Goal: Task Accomplishment & Management: Manage account settings

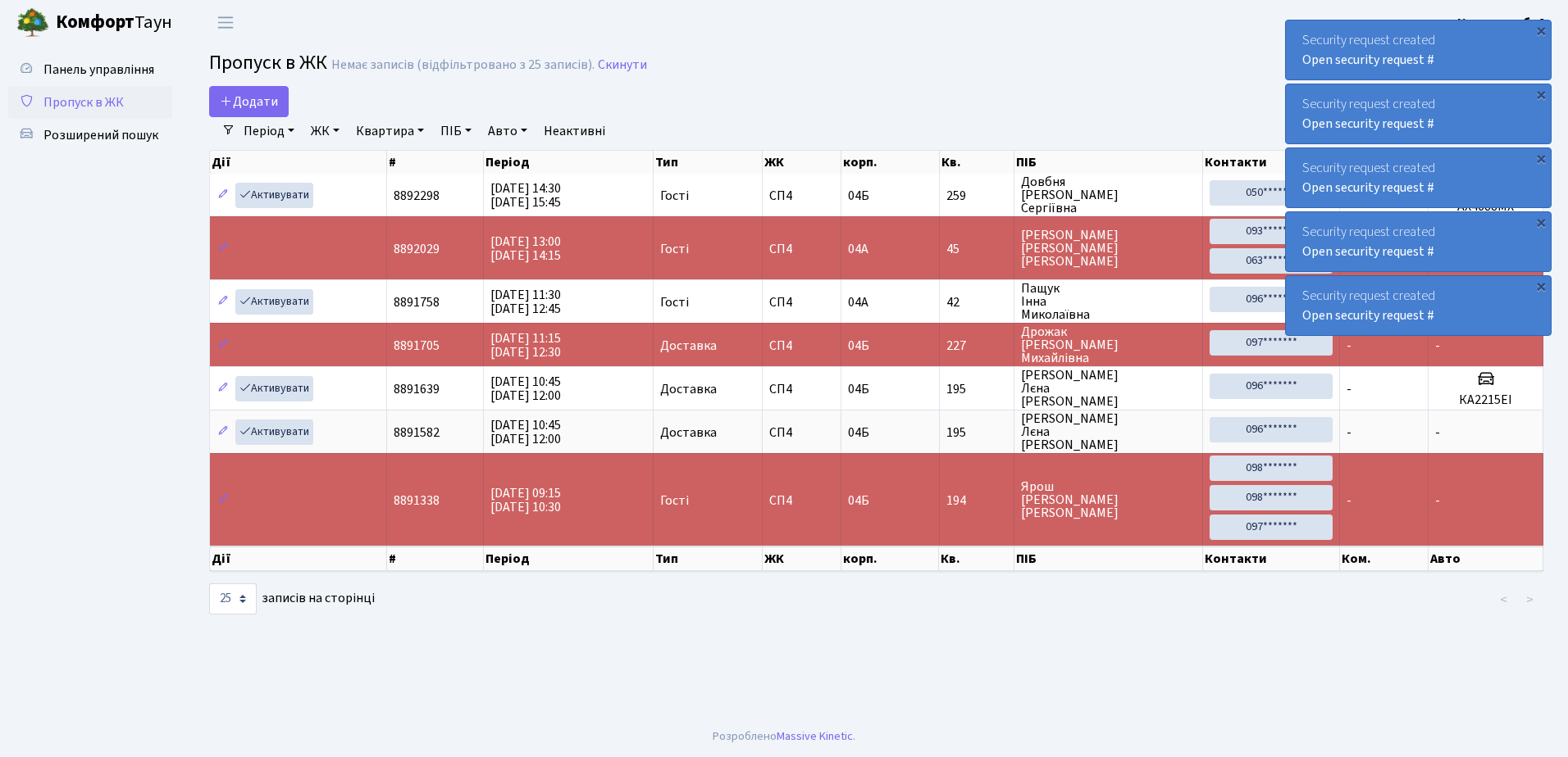
select select "25"
click at [1542, 29] on div "×" at bounding box center [1540, 30] width 17 height 17
click at [1543, 28] on div "×" at bounding box center [1540, 30] width 17 height 17
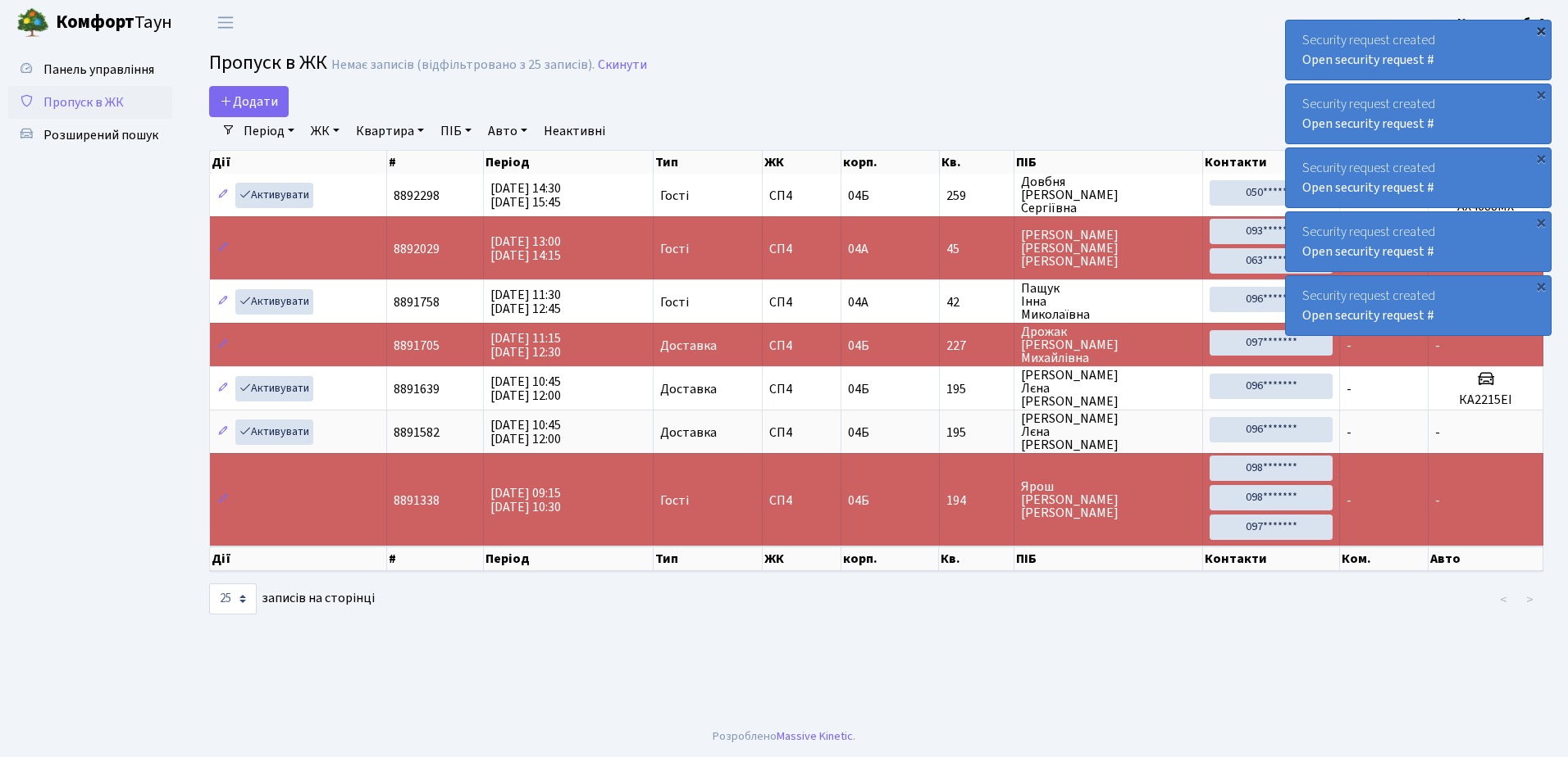
click at [1540, 28] on div "×" at bounding box center [1540, 30] width 17 height 17
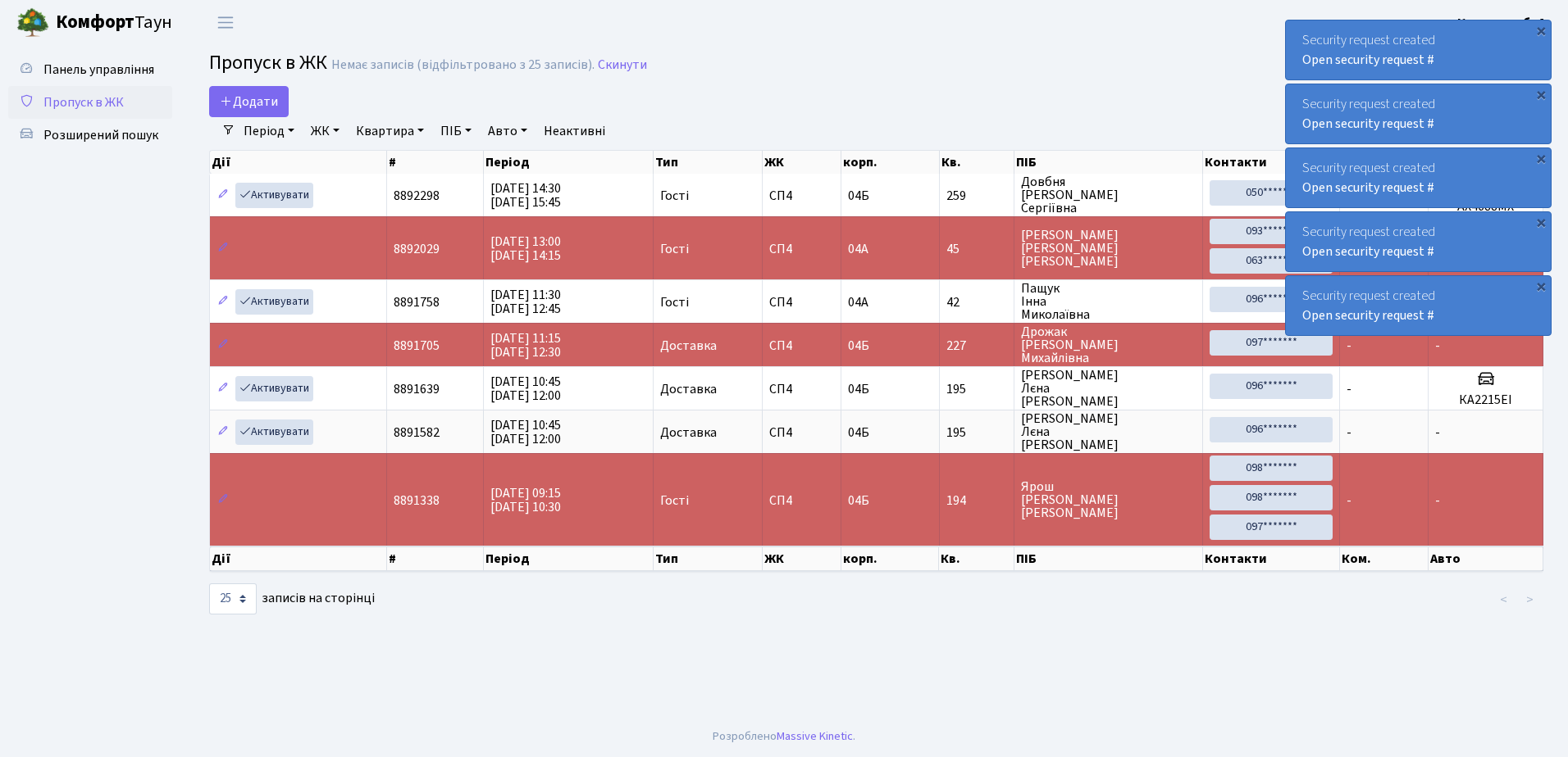
click at [1540, 28] on div "×" at bounding box center [1540, 30] width 17 height 17
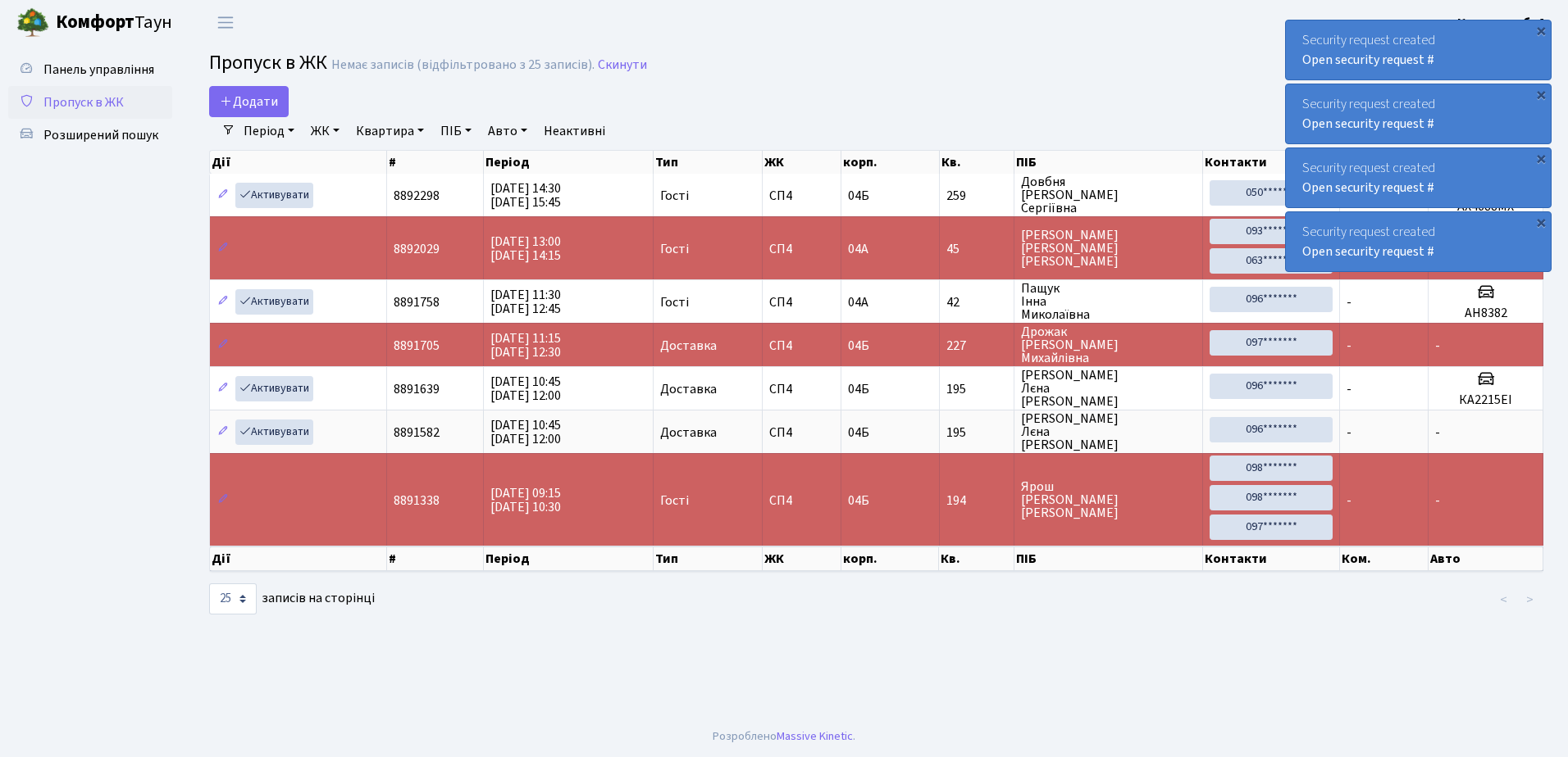
click at [1540, 28] on div "×" at bounding box center [1540, 30] width 17 height 17
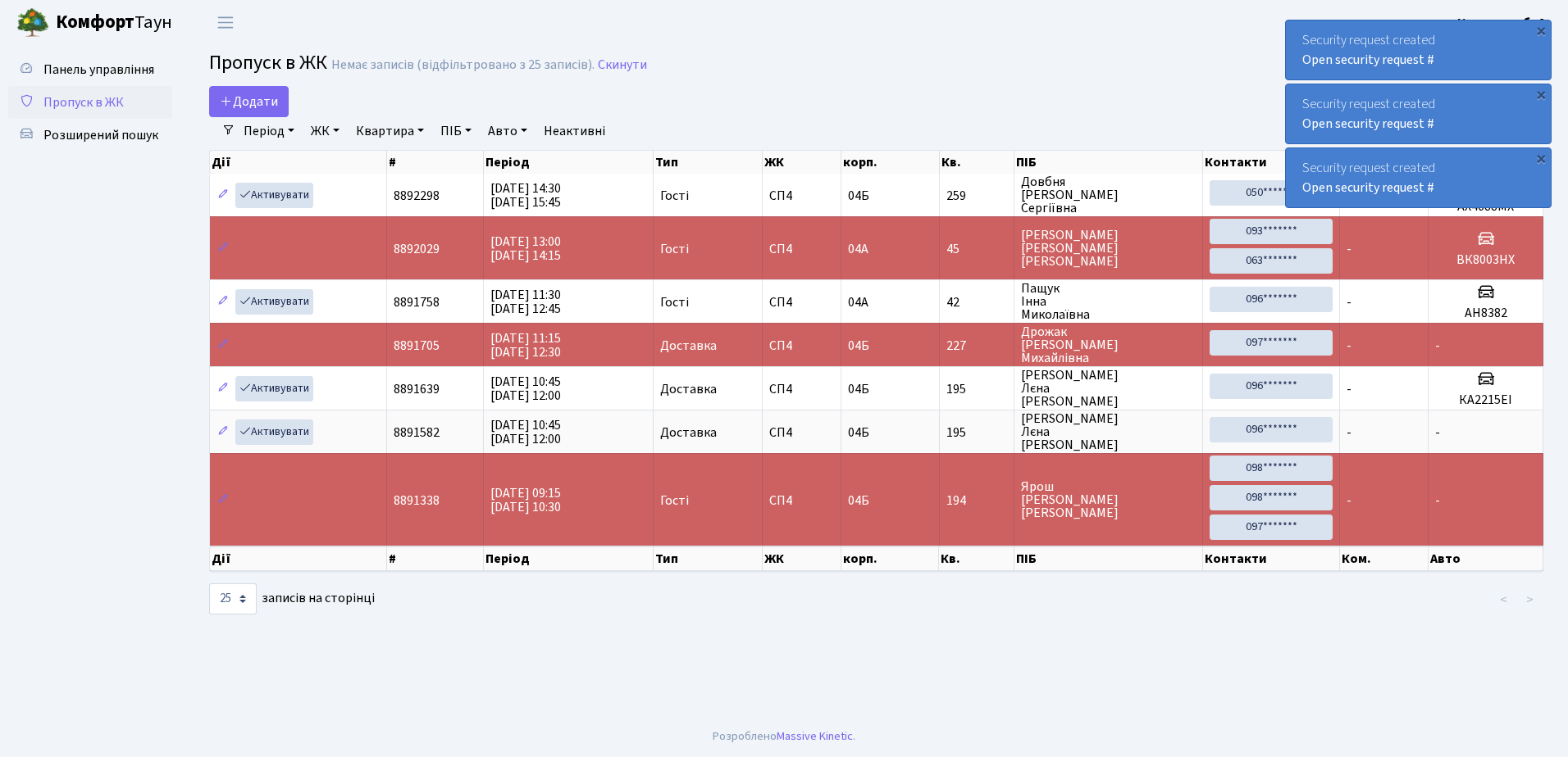
click at [1540, 28] on div "×" at bounding box center [1540, 30] width 17 height 17
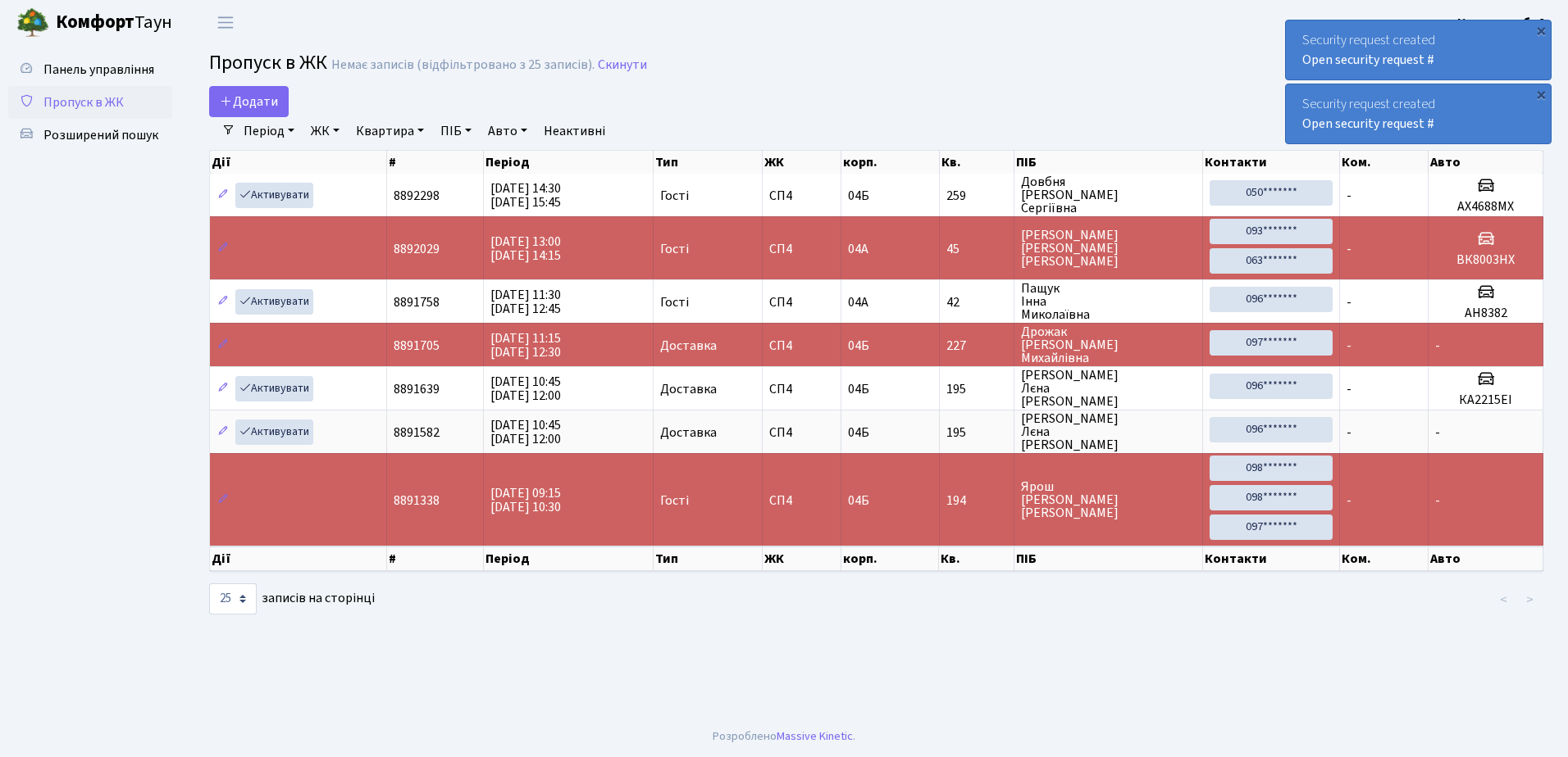
click at [1540, 28] on div "×" at bounding box center [1540, 30] width 17 height 17
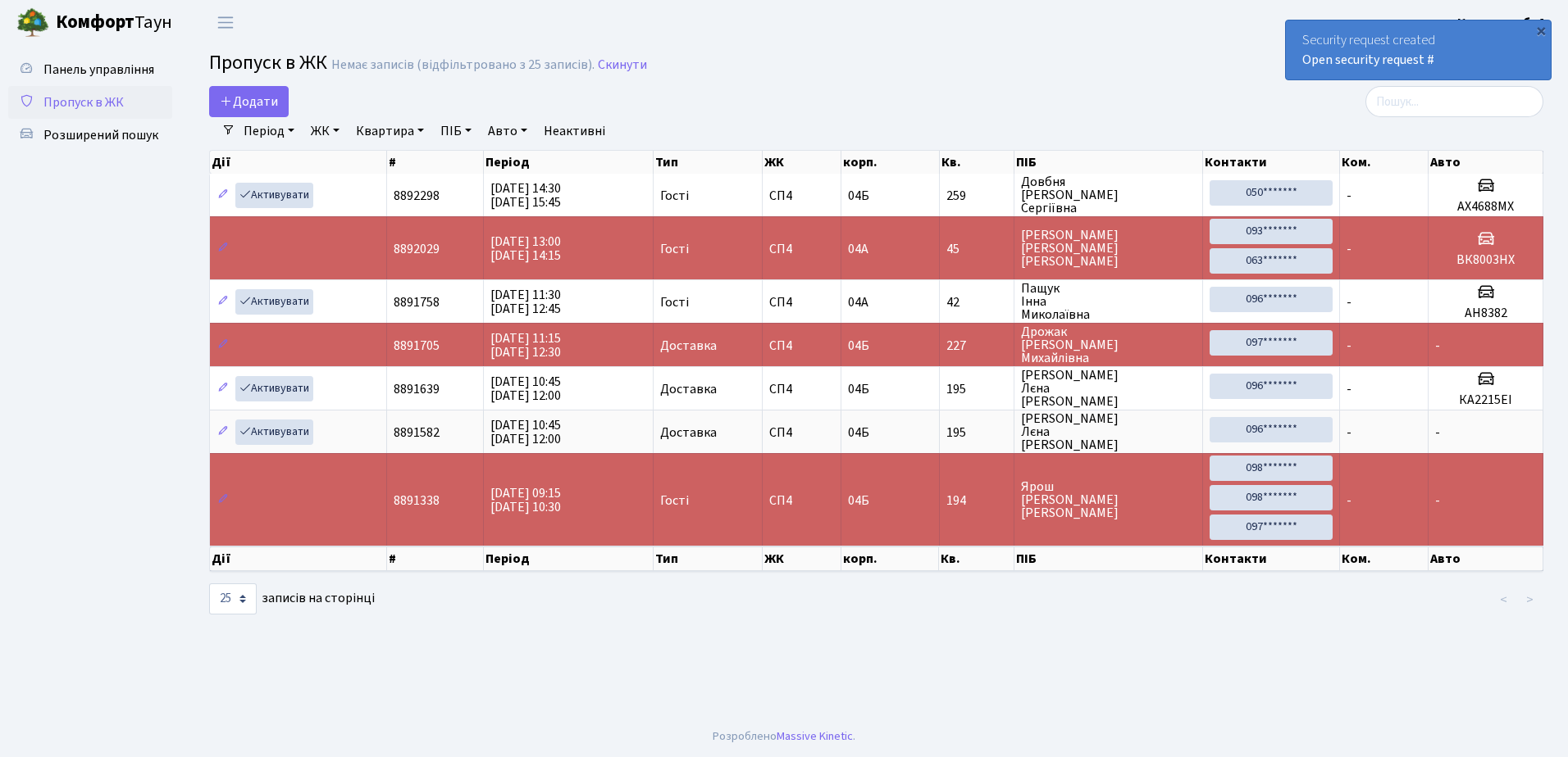
click at [1540, 28] on div "×" at bounding box center [1540, 30] width 17 height 17
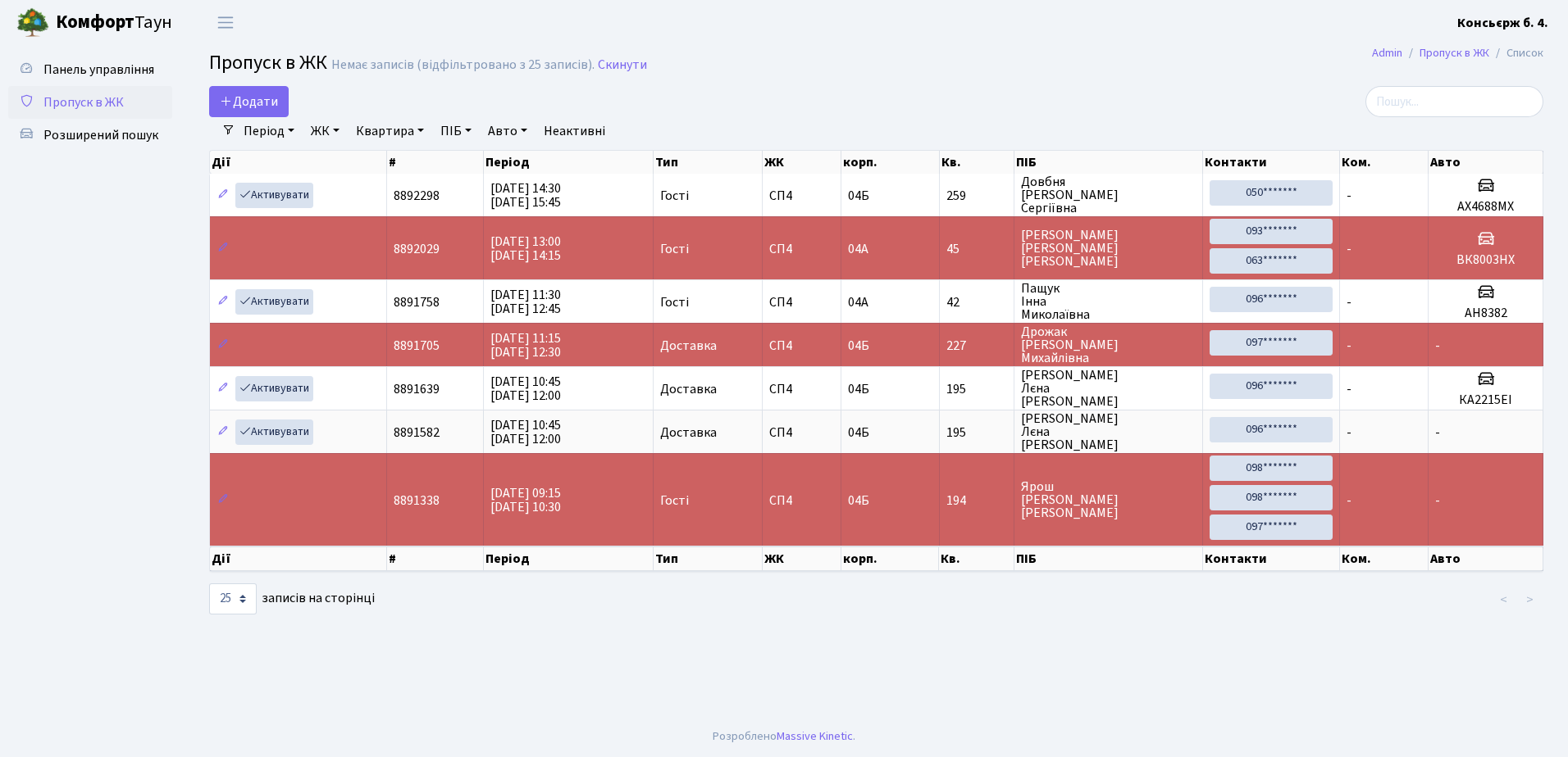
click at [1540, 28] on b "Консьєрж б. 4." at bounding box center [1503, 23] width 91 height 18
